Goal: Task Accomplishment & Management: Use online tool/utility

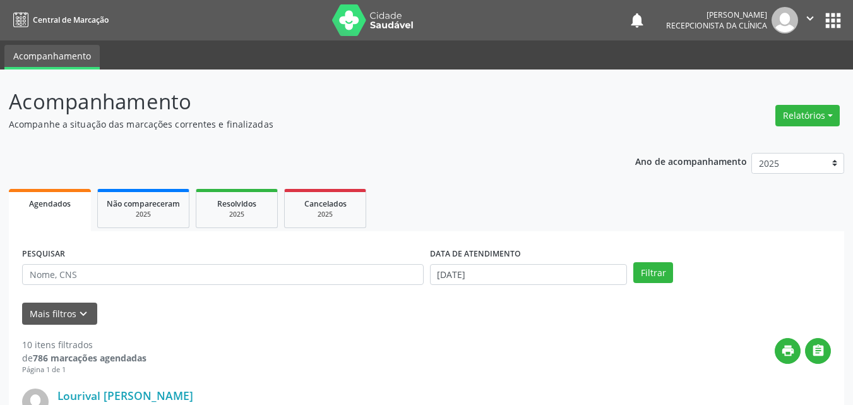
select select "7"
click at [465, 272] on input "[DATE]" at bounding box center [529, 274] width 198 height 21
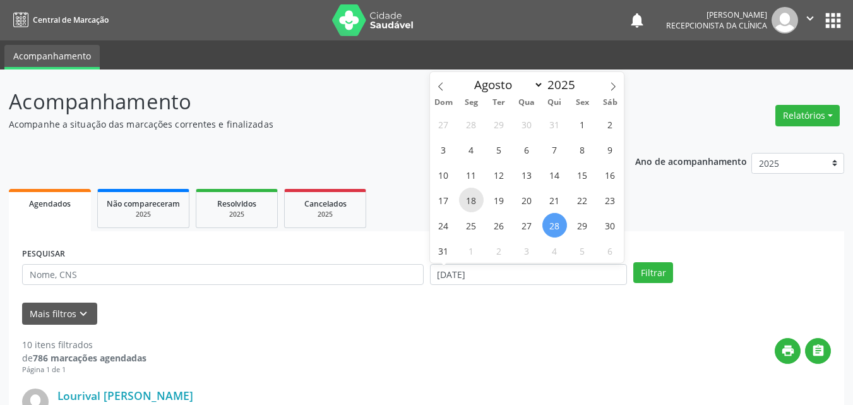
click at [475, 202] on span "18" at bounding box center [471, 200] width 25 height 25
type input "[DATE]"
click at [475, 202] on span "18" at bounding box center [471, 200] width 25 height 25
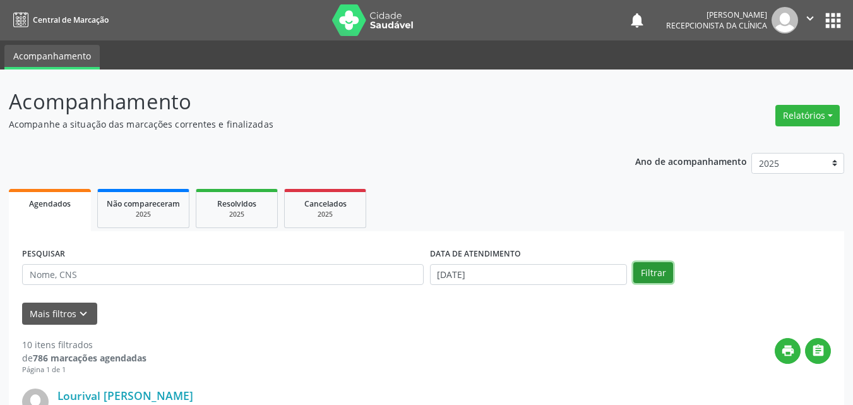
click at [648, 267] on button "Filtrar" at bounding box center [654, 272] width 40 height 21
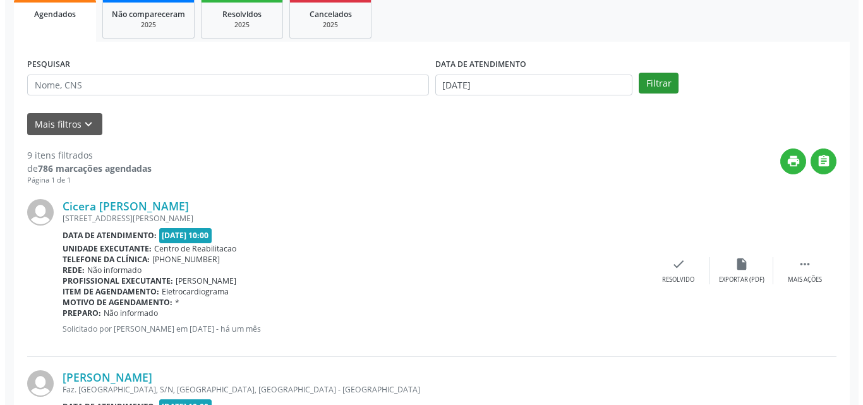
scroll to position [253, 0]
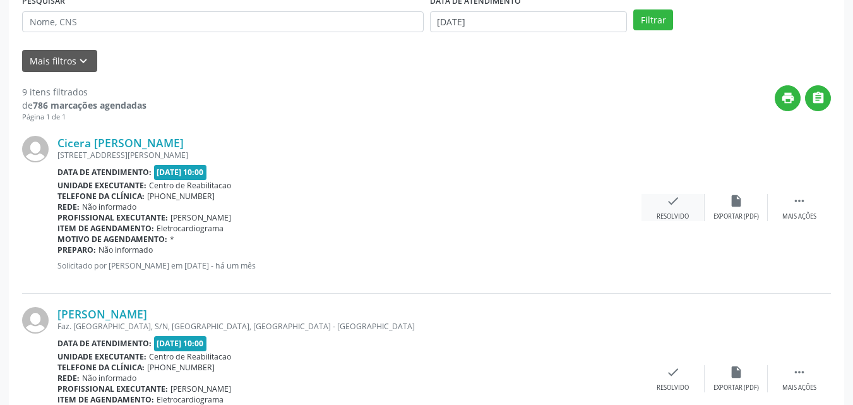
click at [672, 200] on icon "check" at bounding box center [673, 201] width 14 height 14
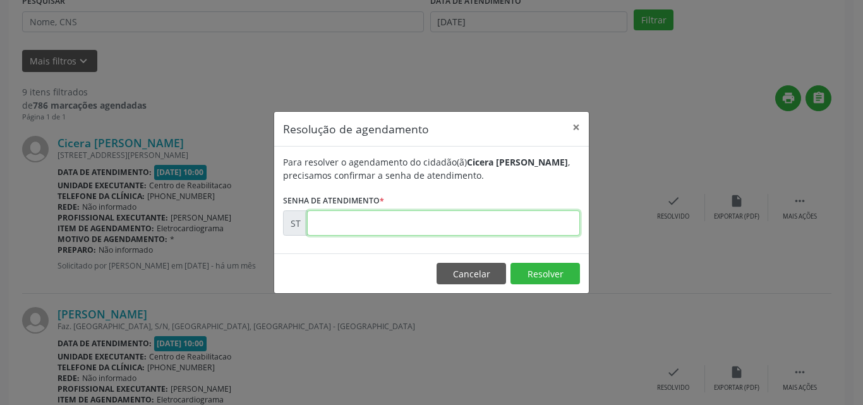
click at [357, 228] on input "text" at bounding box center [443, 222] width 273 height 25
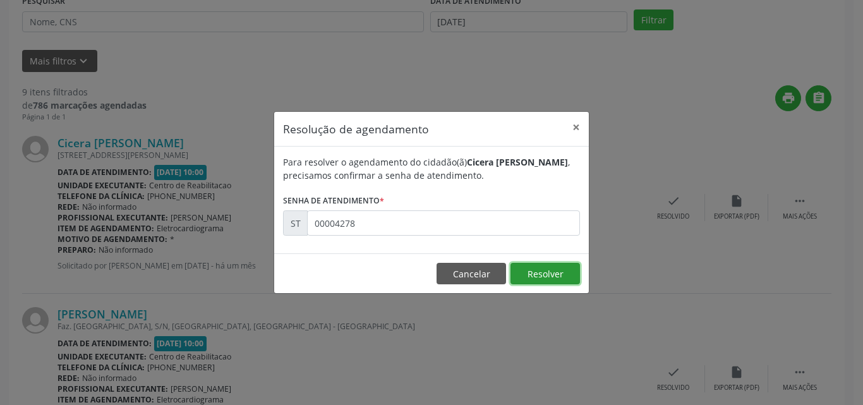
click at [530, 269] on button "Resolver" at bounding box center [544, 273] width 69 height 21
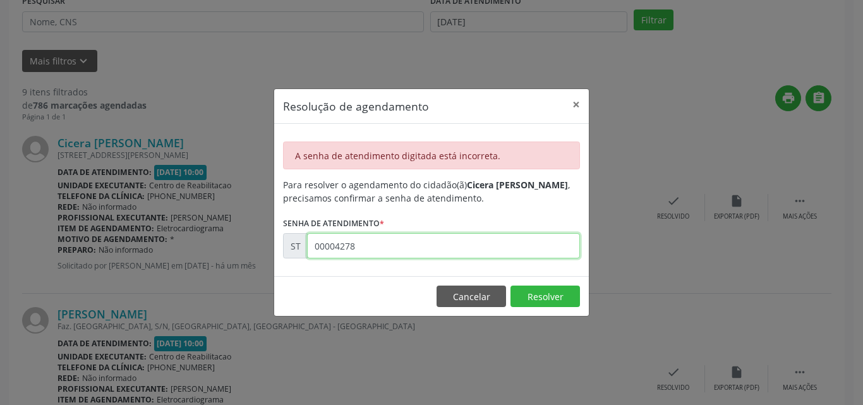
click at [333, 243] on input "00004278" at bounding box center [443, 245] width 273 height 25
type input "00014278"
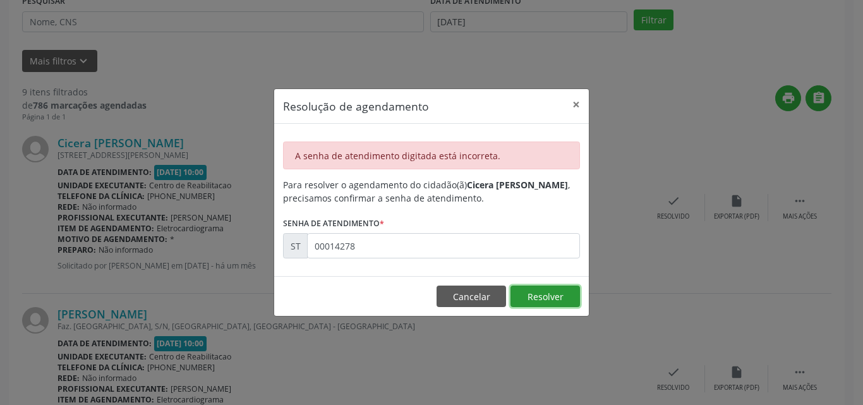
click at [552, 294] on button "Resolver" at bounding box center [544, 296] width 69 height 21
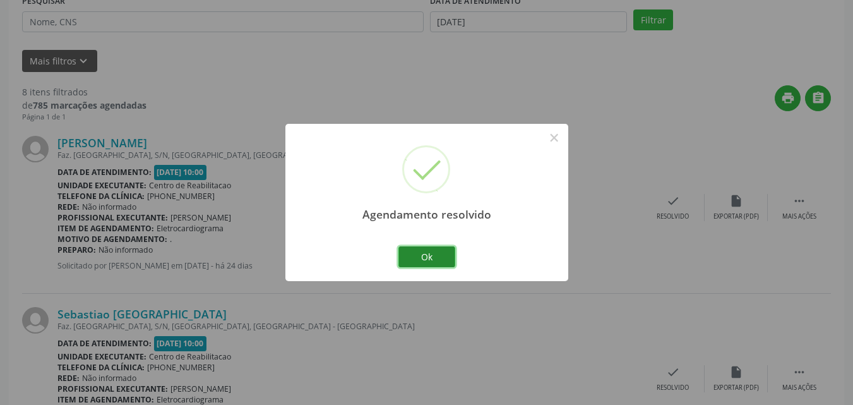
click at [443, 253] on button "Ok" at bounding box center [427, 256] width 57 height 21
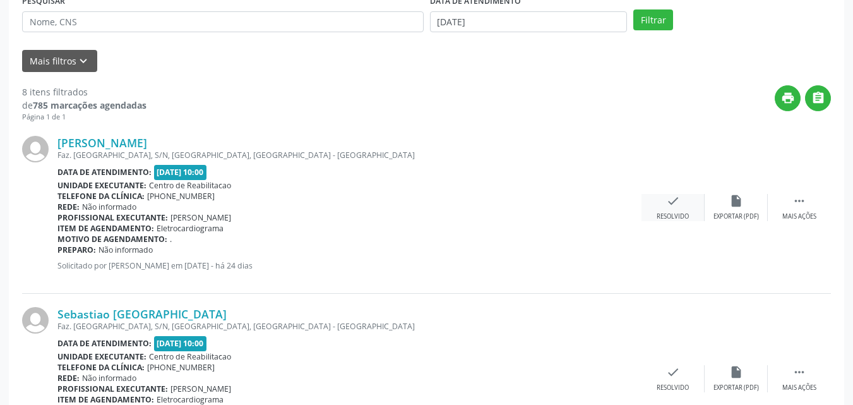
click at [672, 203] on icon "check" at bounding box center [673, 201] width 14 height 14
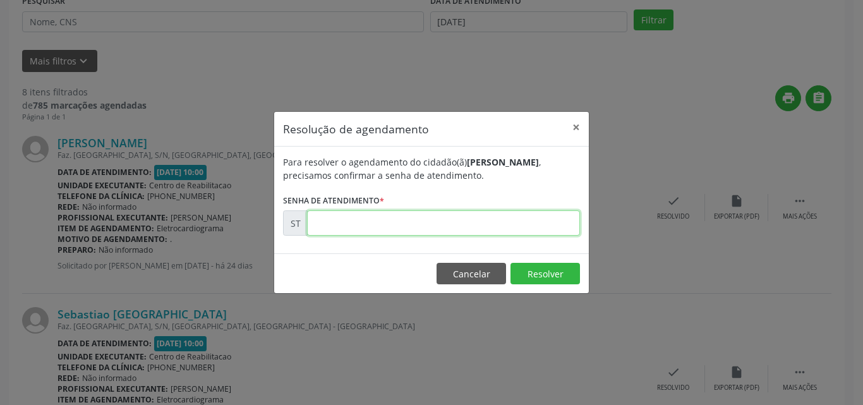
click at [349, 220] on input "text" at bounding box center [443, 222] width 273 height 25
type input "00014731"
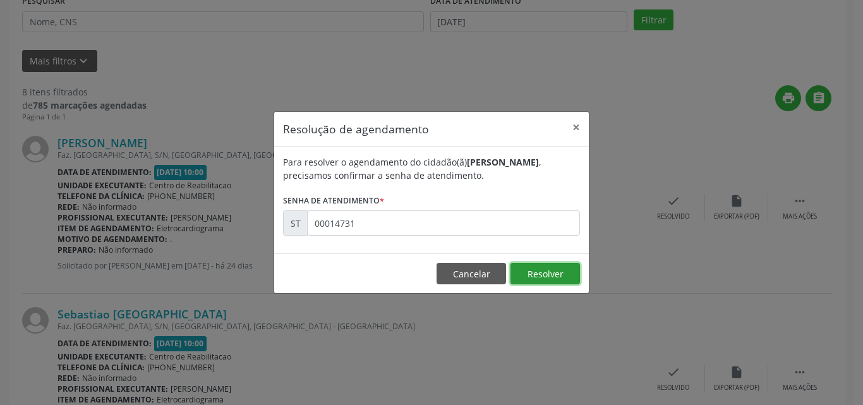
click at [548, 272] on button "Resolver" at bounding box center [544, 273] width 69 height 21
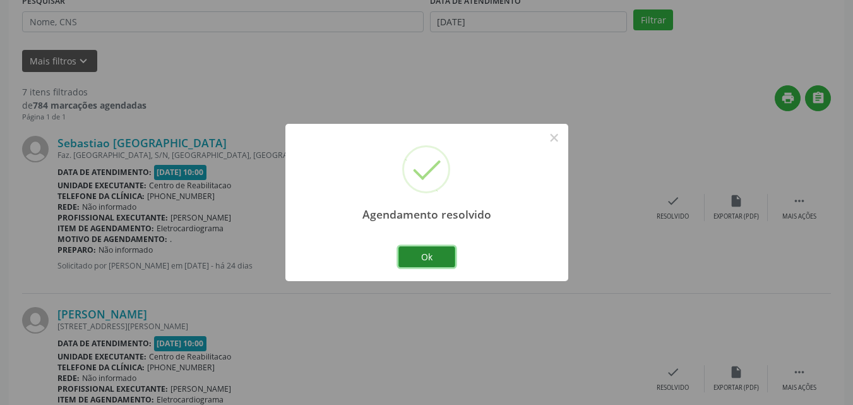
click at [433, 249] on button "Ok" at bounding box center [427, 256] width 57 height 21
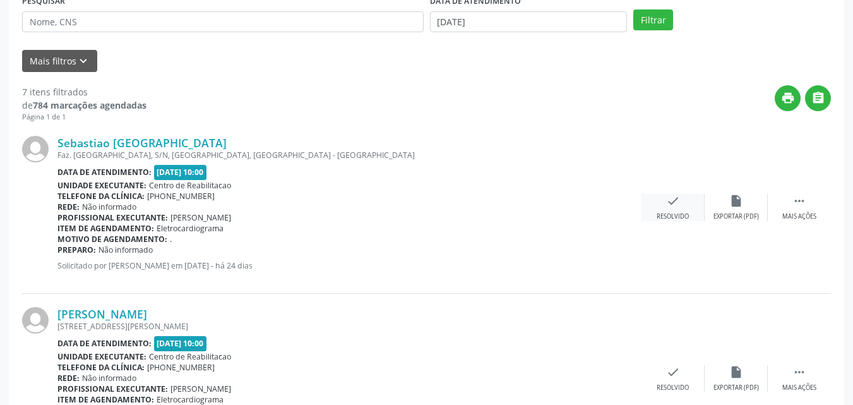
click at [670, 201] on icon "check" at bounding box center [673, 201] width 14 height 14
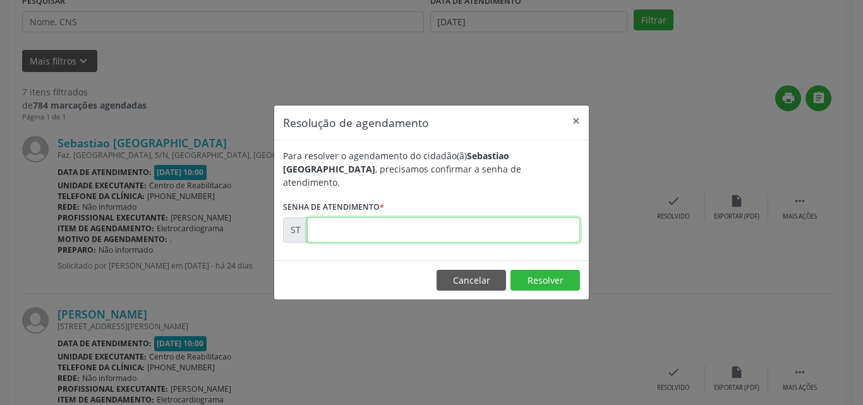
click at [339, 221] on input "text" at bounding box center [443, 229] width 273 height 25
type input "00014732"
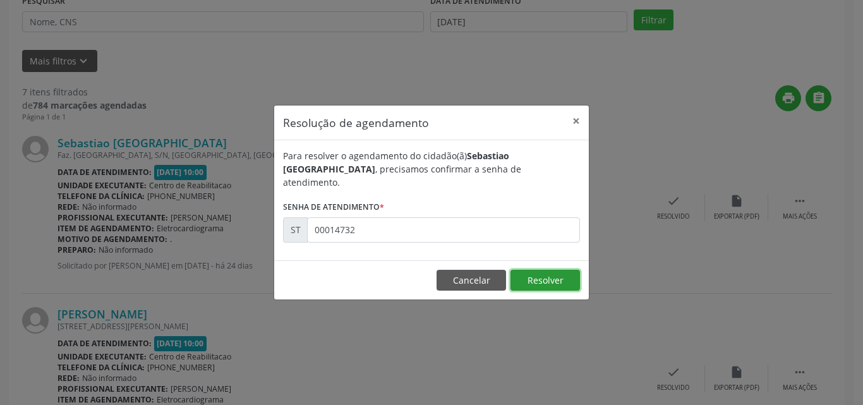
click at [530, 270] on button "Resolver" at bounding box center [544, 280] width 69 height 21
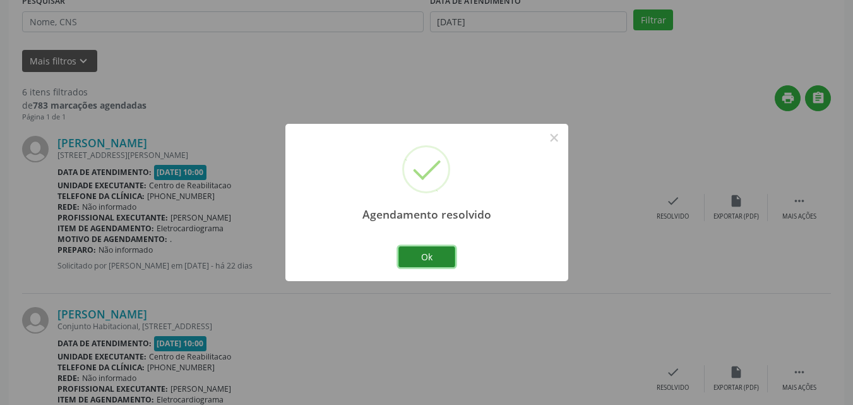
click at [440, 256] on button "Ok" at bounding box center [427, 256] width 57 height 21
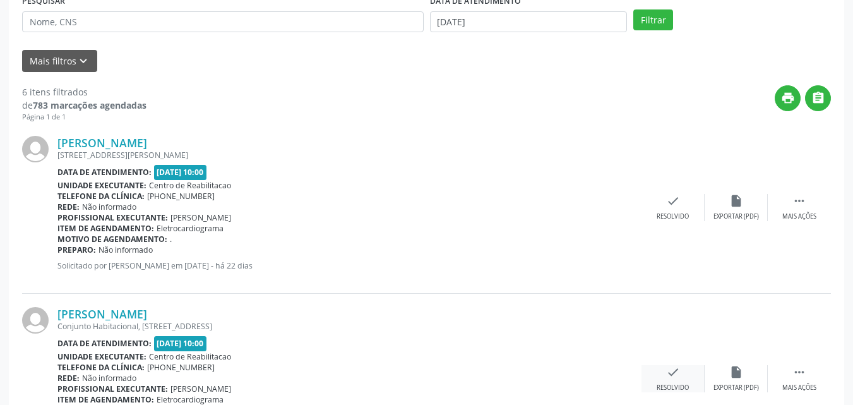
click at [670, 368] on icon "check" at bounding box center [673, 372] width 14 height 14
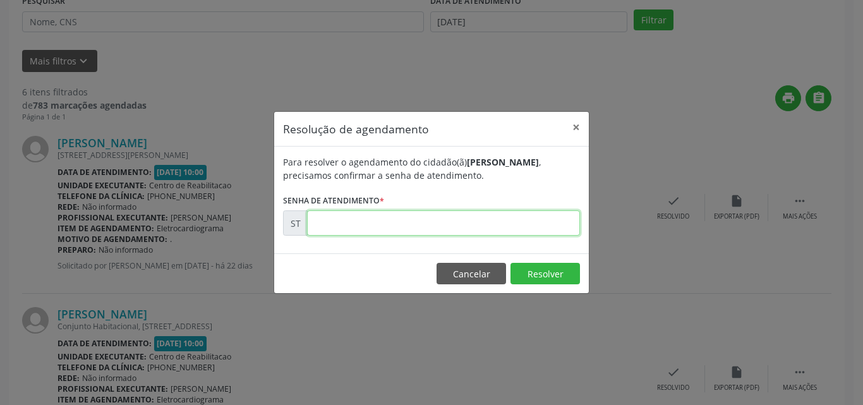
click at [332, 225] on input "text" at bounding box center [443, 222] width 273 height 25
type input "00015357"
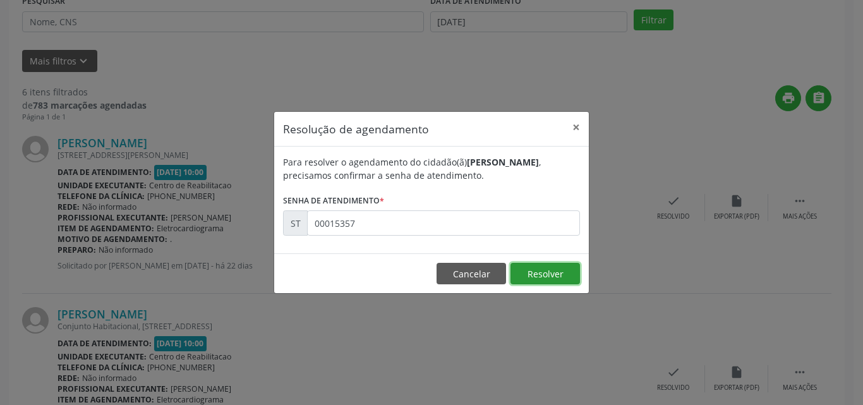
click at [536, 269] on button "Resolver" at bounding box center [544, 273] width 69 height 21
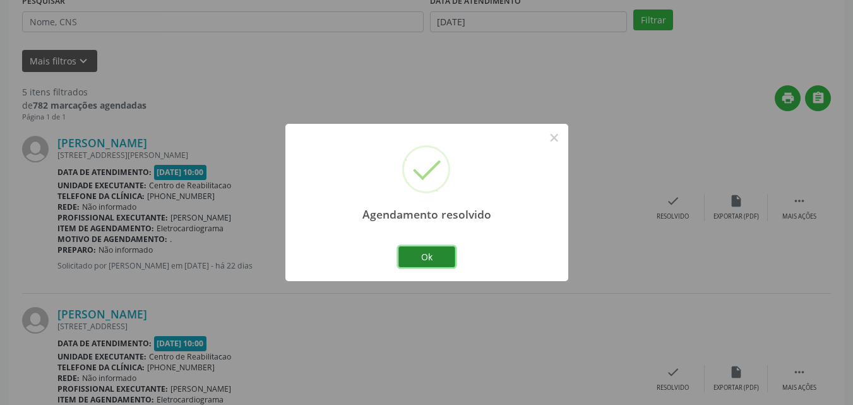
click at [446, 251] on button "Ok" at bounding box center [427, 256] width 57 height 21
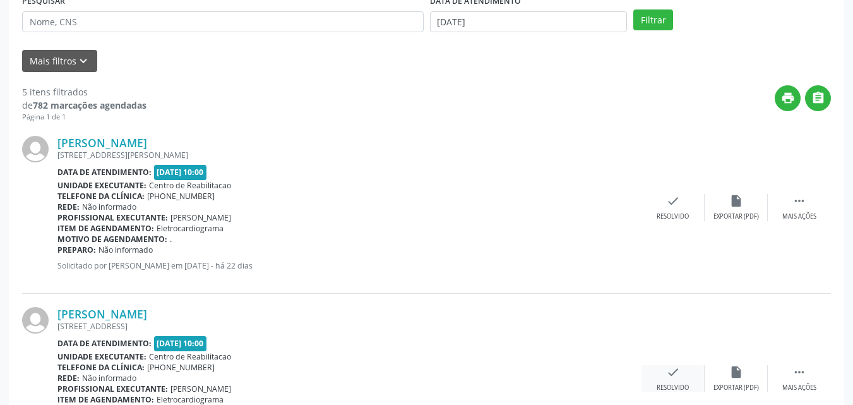
click at [673, 370] on icon "check" at bounding box center [673, 372] width 14 height 14
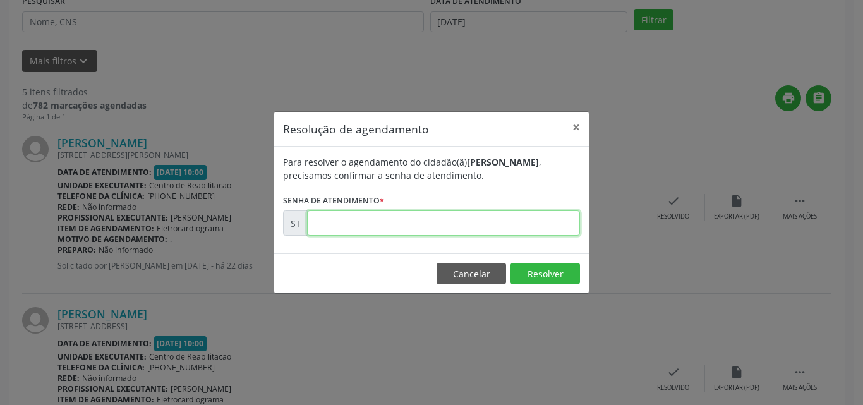
click at [332, 222] on input "text" at bounding box center [443, 222] width 273 height 25
click at [344, 224] on input "00001598" at bounding box center [443, 222] width 273 height 25
type input "00015898"
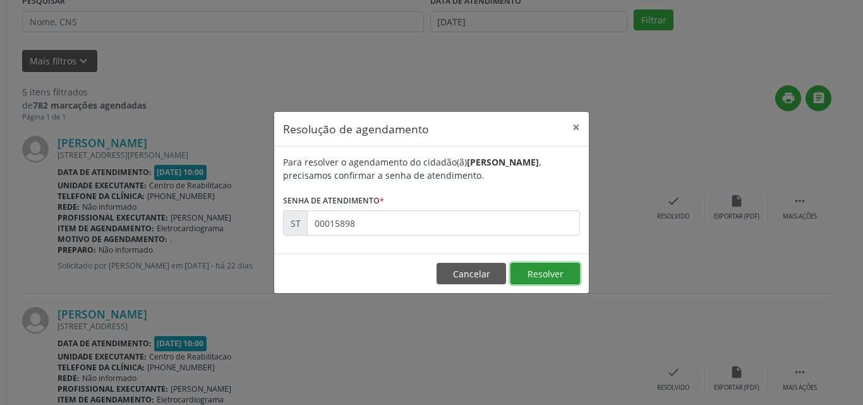
click at [541, 272] on button "Resolver" at bounding box center [544, 273] width 69 height 21
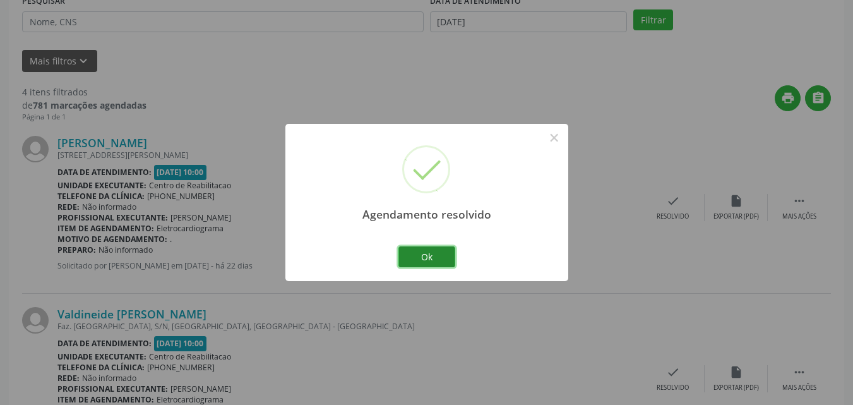
click at [438, 251] on button "Ok" at bounding box center [427, 256] width 57 height 21
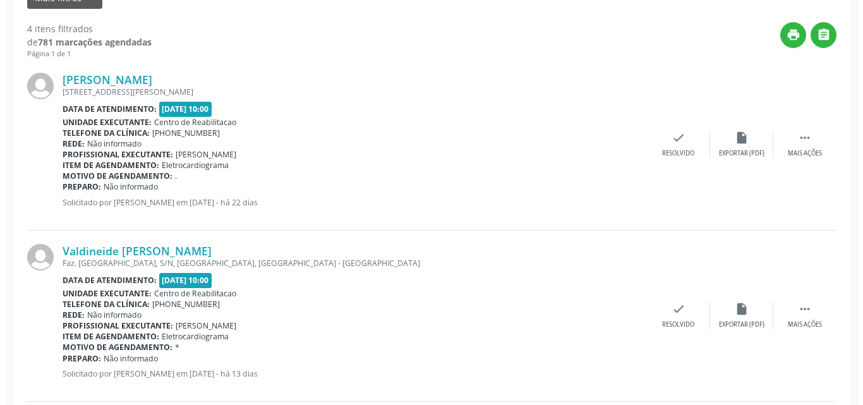
scroll to position [379, 0]
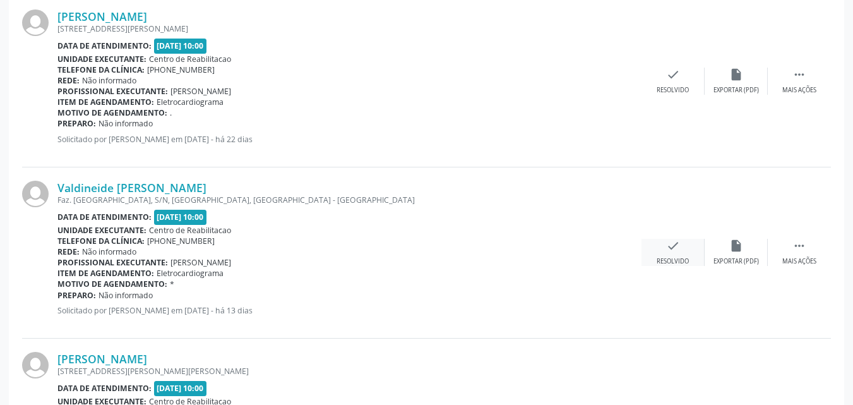
click at [677, 244] on icon "check" at bounding box center [673, 246] width 14 height 14
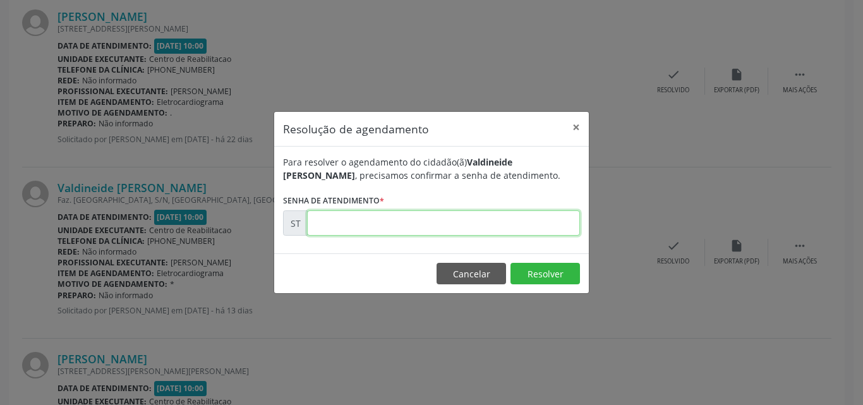
click at [364, 225] on input "text" at bounding box center [443, 222] width 273 height 25
type input "00016373"
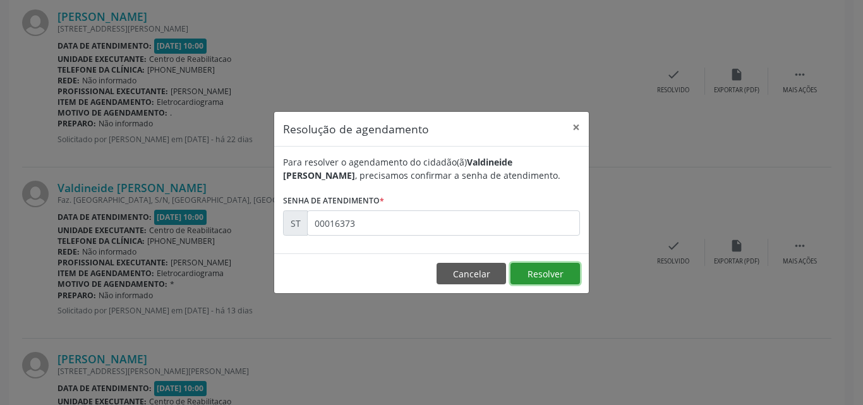
click at [534, 273] on button "Resolver" at bounding box center [544, 273] width 69 height 21
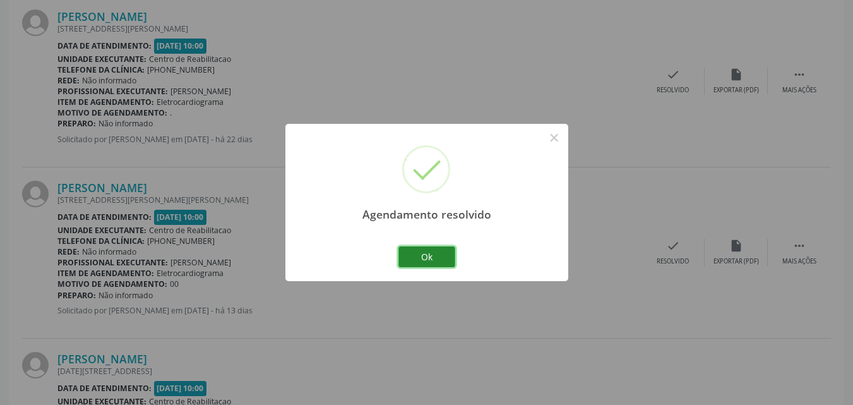
click at [441, 255] on button "Ok" at bounding box center [427, 256] width 57 height 21
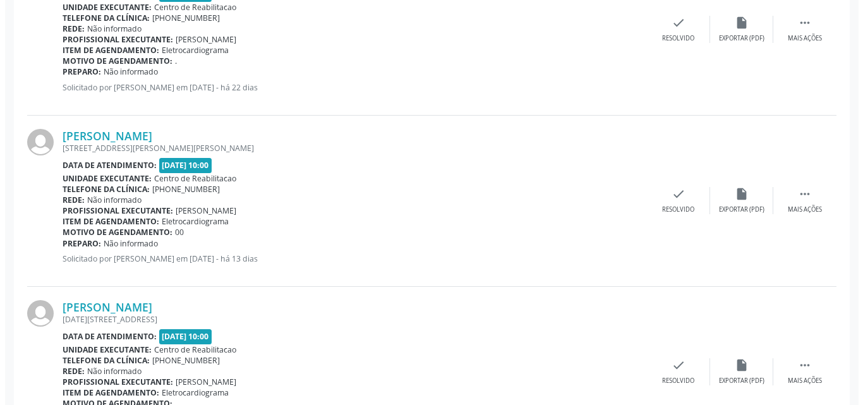
scroll to position [505, 0]
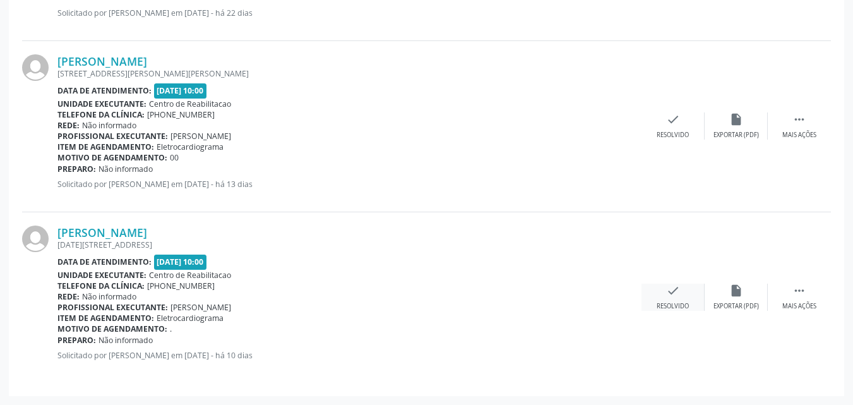
click at [670, 293] on icon "check" at bounding box center [673, 291] width 14 height 14
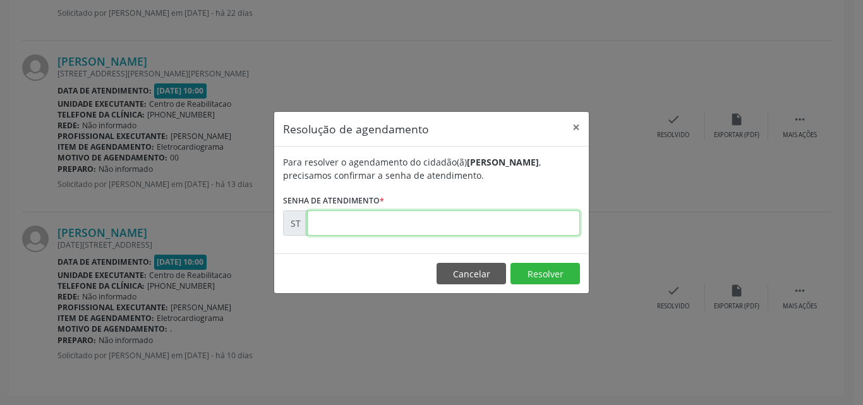
click at [332, 222] on input "text" at bounding box center [443, 222] width 273 height 25
type input "00016520"
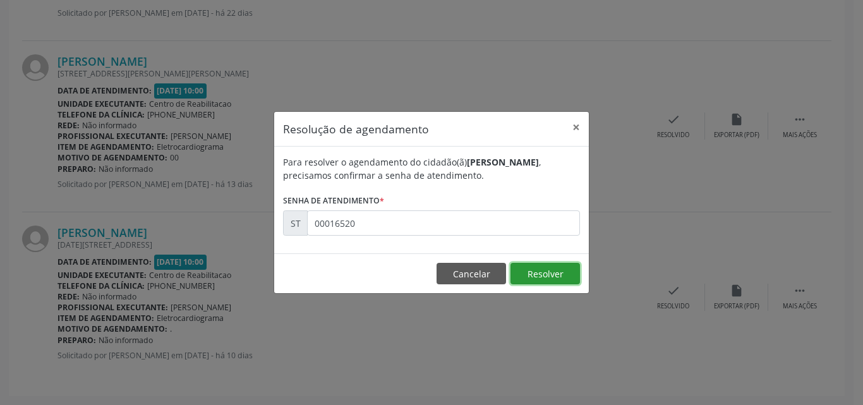
click at [536, 270] on button "Resolver" at bounding box center [544, 273] width 69 height 21
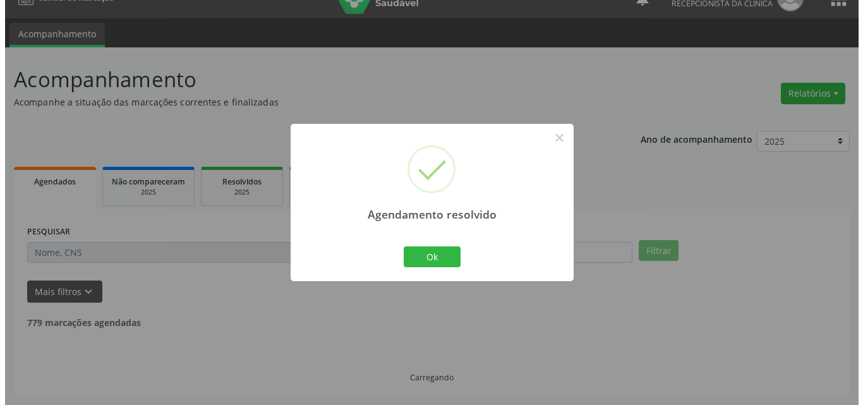
scroll to position [334, 0]
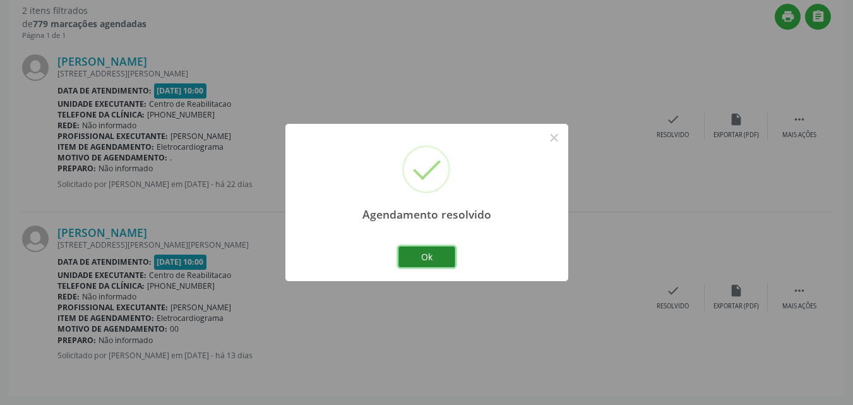
click at [431, 255] on button "Ok" at bounding box center [427, 256] width 57 height 21
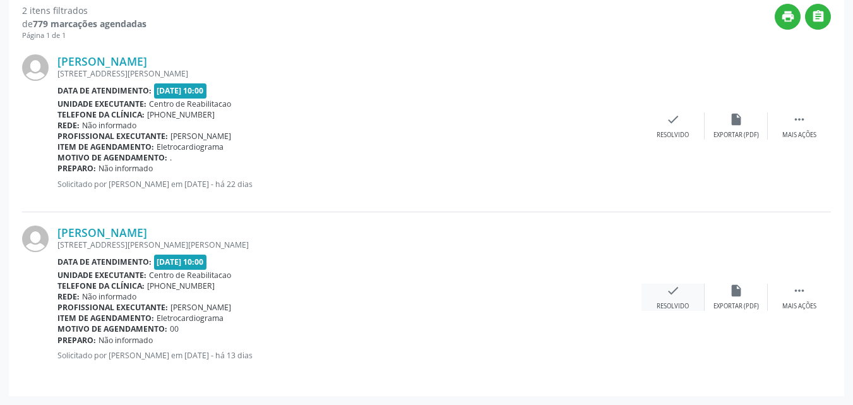
click at [670, 292] on icon "check" at bounding box center [673, 291] width 14 height 14
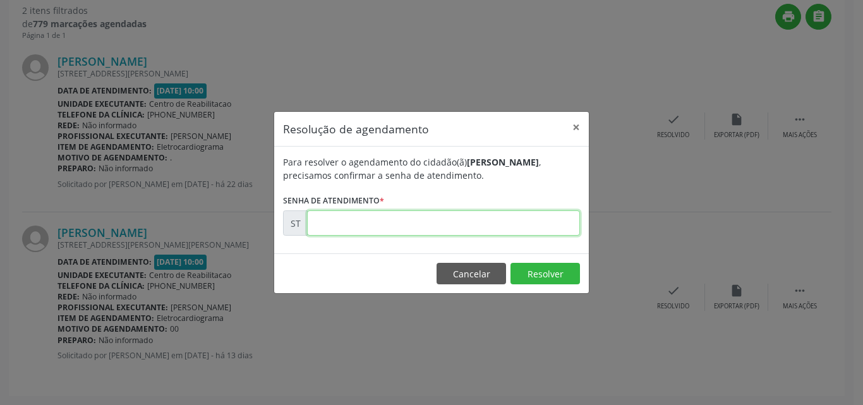
click at [334, 224] on input "text" at bounding box center [443, 222] width 273 height 25
type input "00016423"
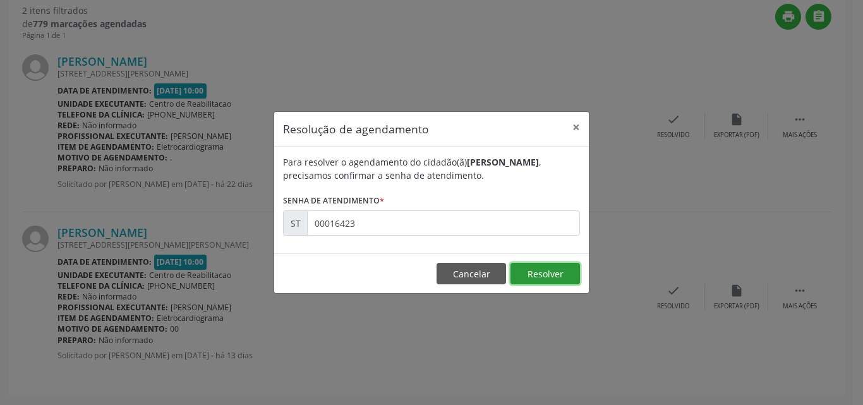
click at [543, 272] on button "Resolver" at bounding box center [544, 273] width 69 height 21
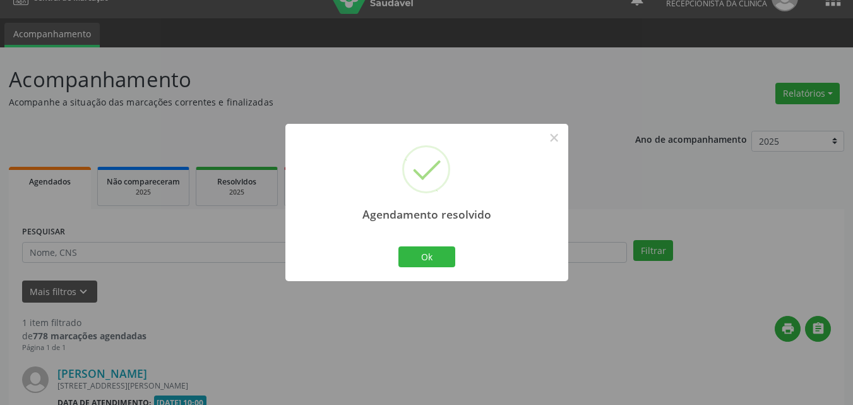
scroll to position [163, 0]
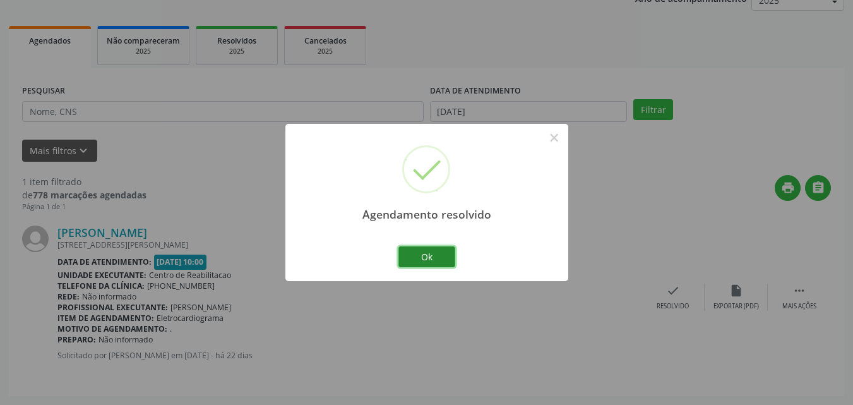
click at [445, 256] on button "Ok" at bounding box center [427, 256] width 57 height 21
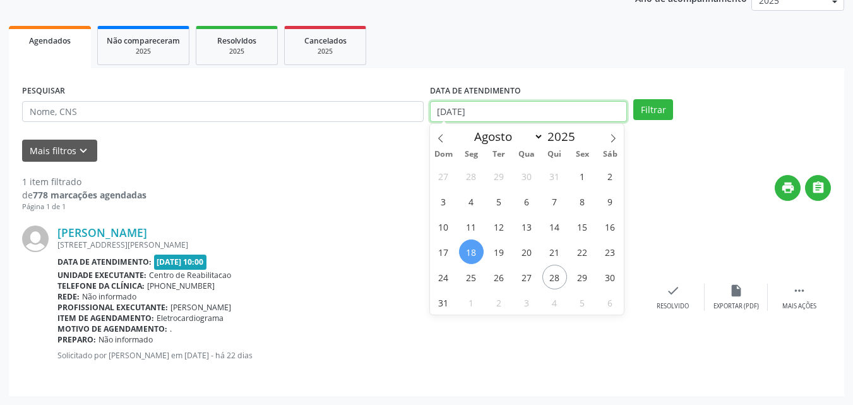
click at [474, 107] on input "[DATE]" at bounding box center [529, 111] width 198 height 21
click at [555, 248] on span "21" at bounding box center [555, 251] width 25 height 25
type input "21/08/2025"
click at [555, 248] on span "21" at bounding box center [555, 251] width 25 height 25
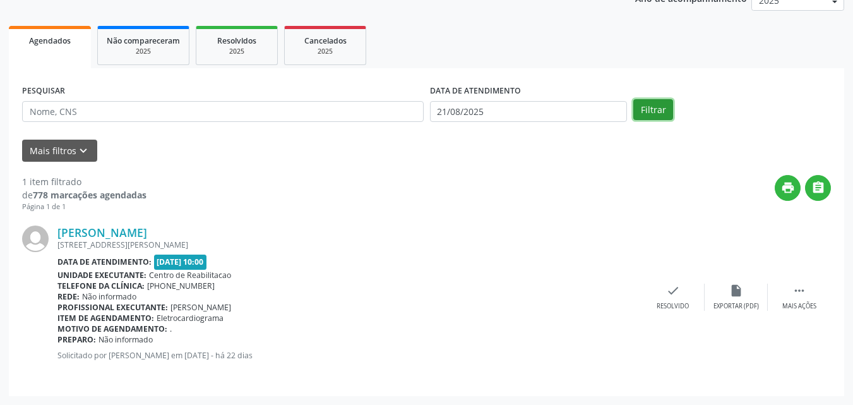
click at [658, 106] on button "Filtrar" at bounding box center [654, 109] width 40 height 21
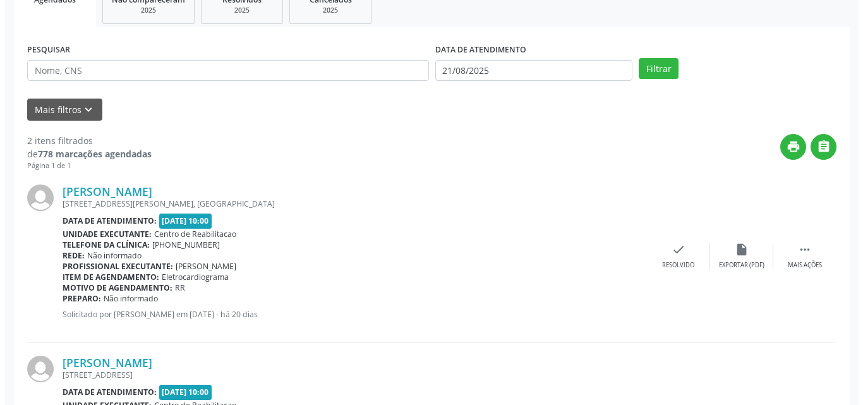
scroll to position [226, 0]
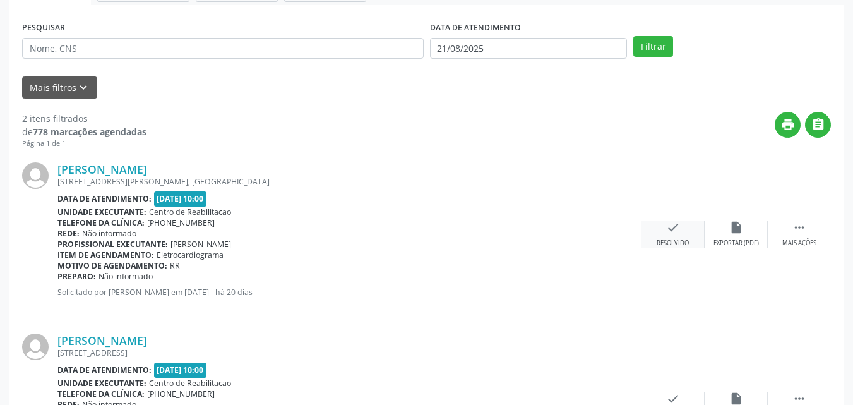
click at [678, 227] on icon "check" at bounding box center [673, 227] width 14 height 14
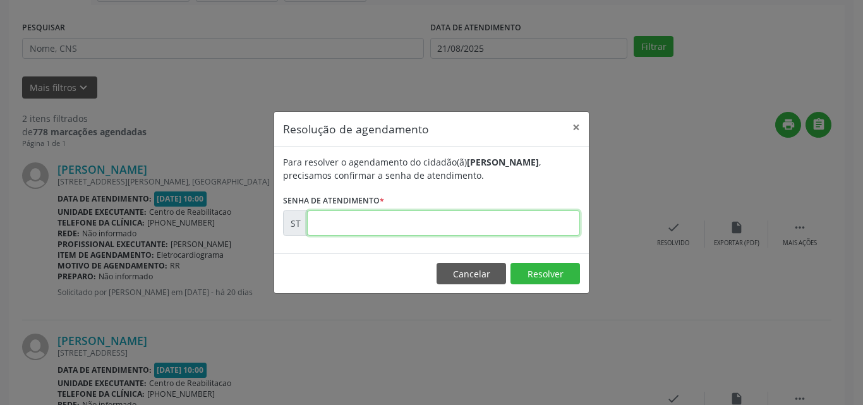
click at [340, 226] on input "text" at bounding box center [443, 222] width 273 height 25
type input "00015547"
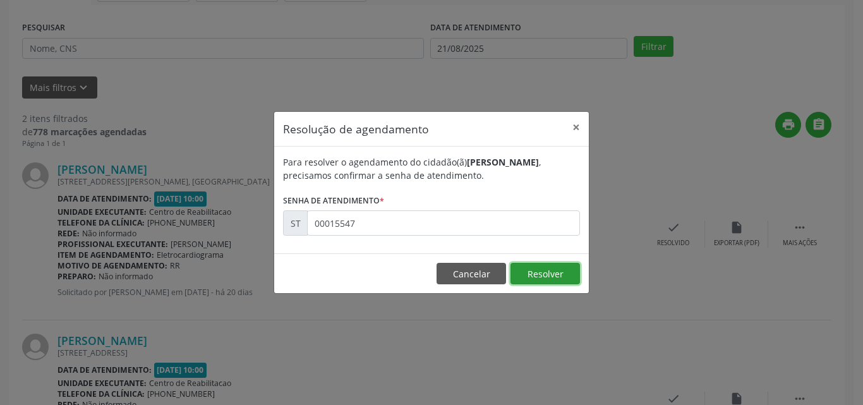
click at [528, 270] on button "Resolver" at bounding box center [544, 273] width 69 height 21
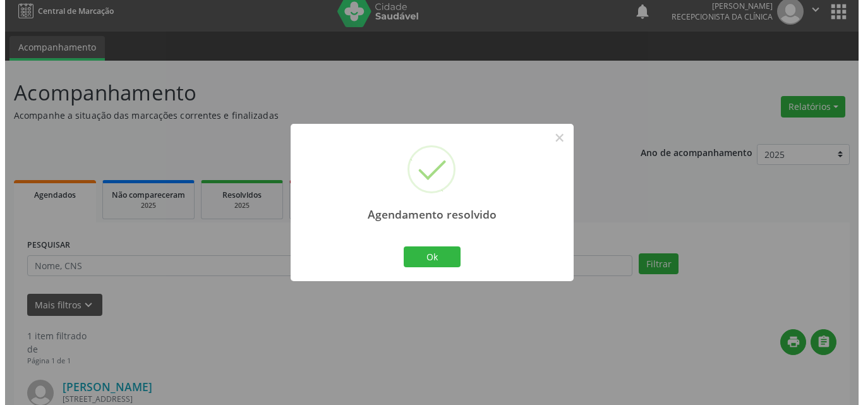
scroll to position [163, 0]
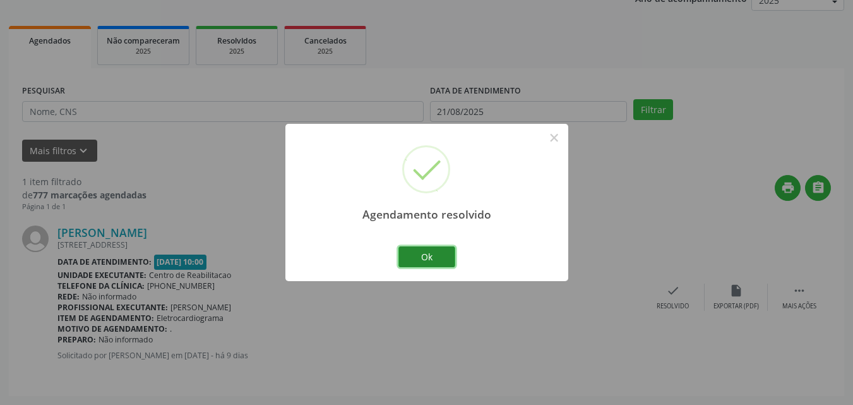
click at [437, 257] on button "Ok" at bounding box center [427, 256] width 57 height 21
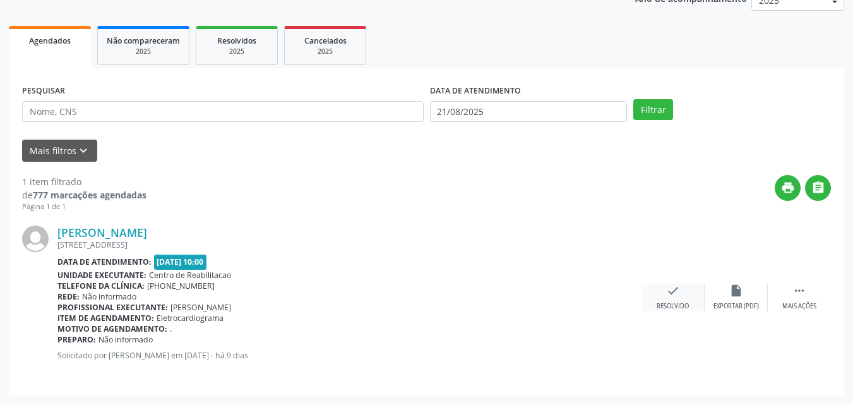
click at [671, 287] on icon "check" at bounding box center [673, 291] width 14 height 14
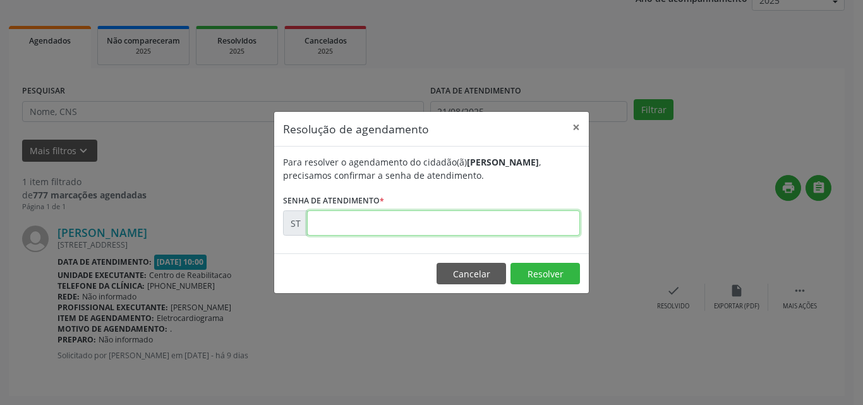
click at [337, 221] on input "text" at bounding box center [443, 222] width 273 height 25
type input "00016654"
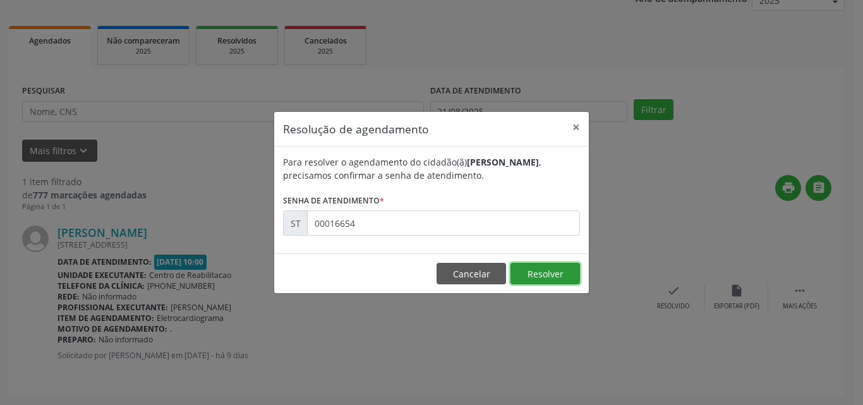
click at [545, 272] on button "Resolver" at bounding box center [544, 273] width 69 height 21
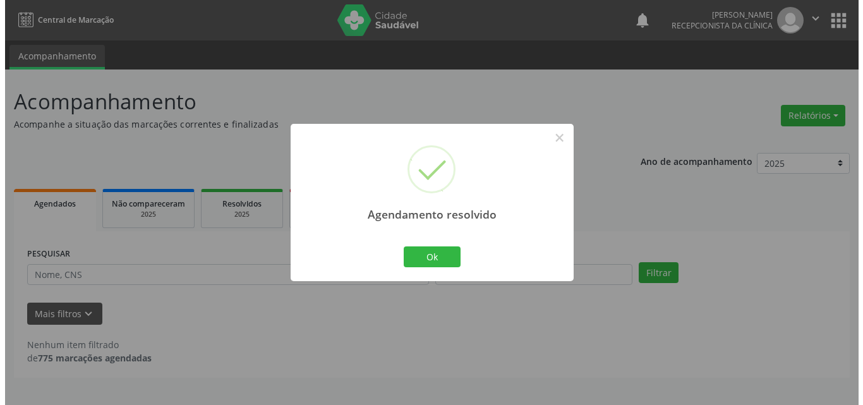
scroll to position [0, 0]
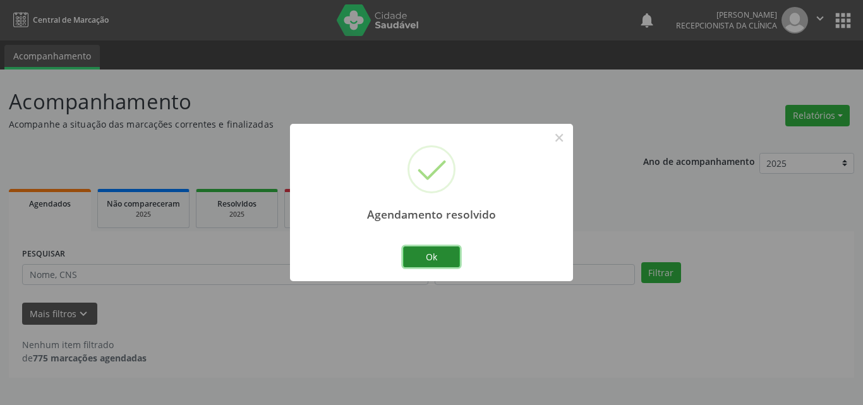
click at [442, 250] on button "Ok" at bounding box center [431, 256] width 57 height 21
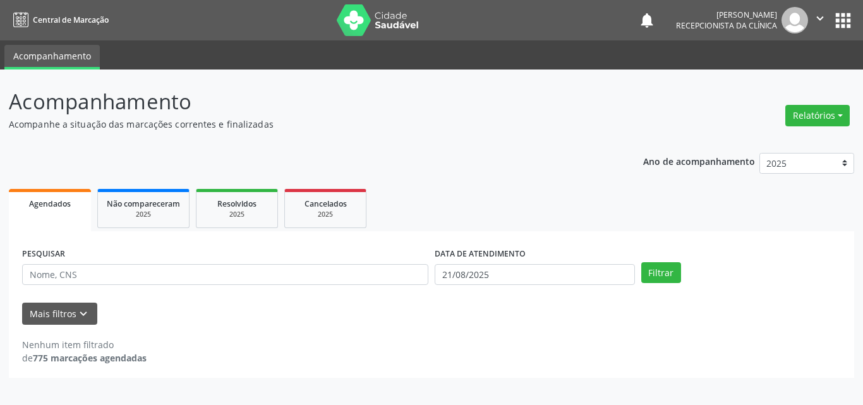
click at [442, 250] on label "DATA DE ATENDIMENTO" at bounding box center [480, 254] width 91 height 20
